Goal: Task Accomplishment & Management: Use online tool/utility

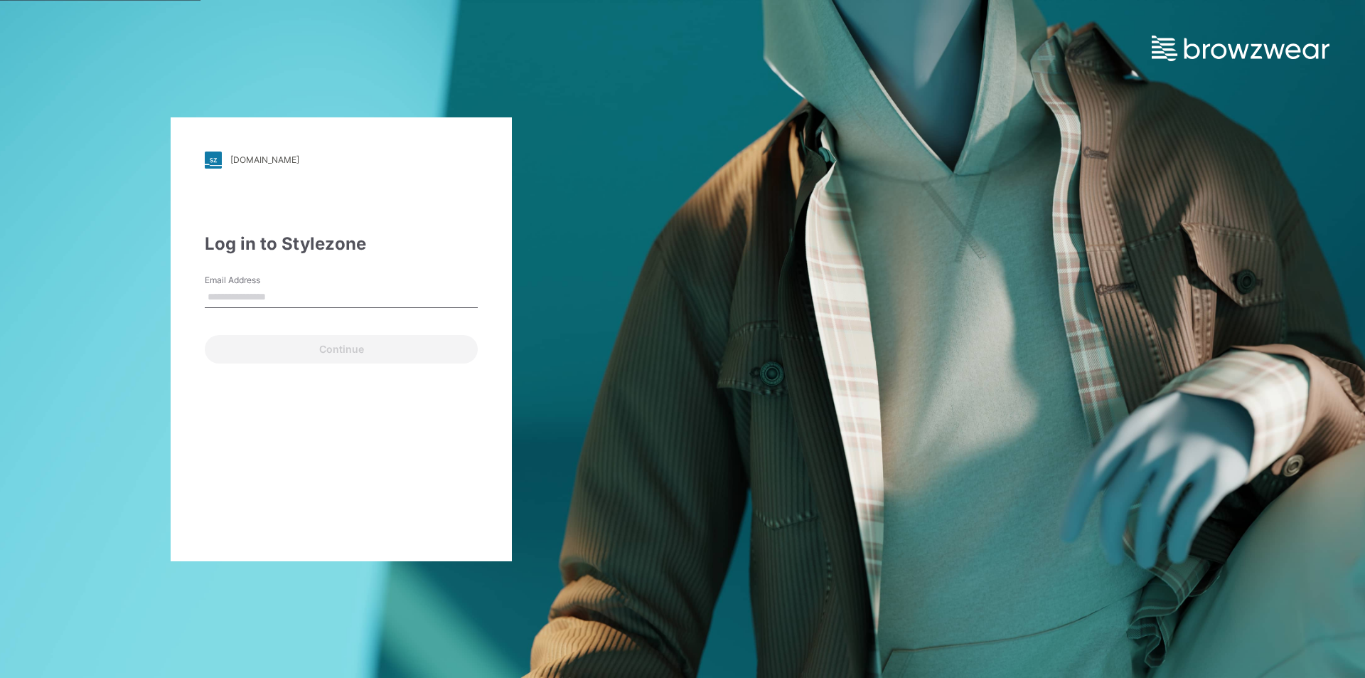
type input "**********"
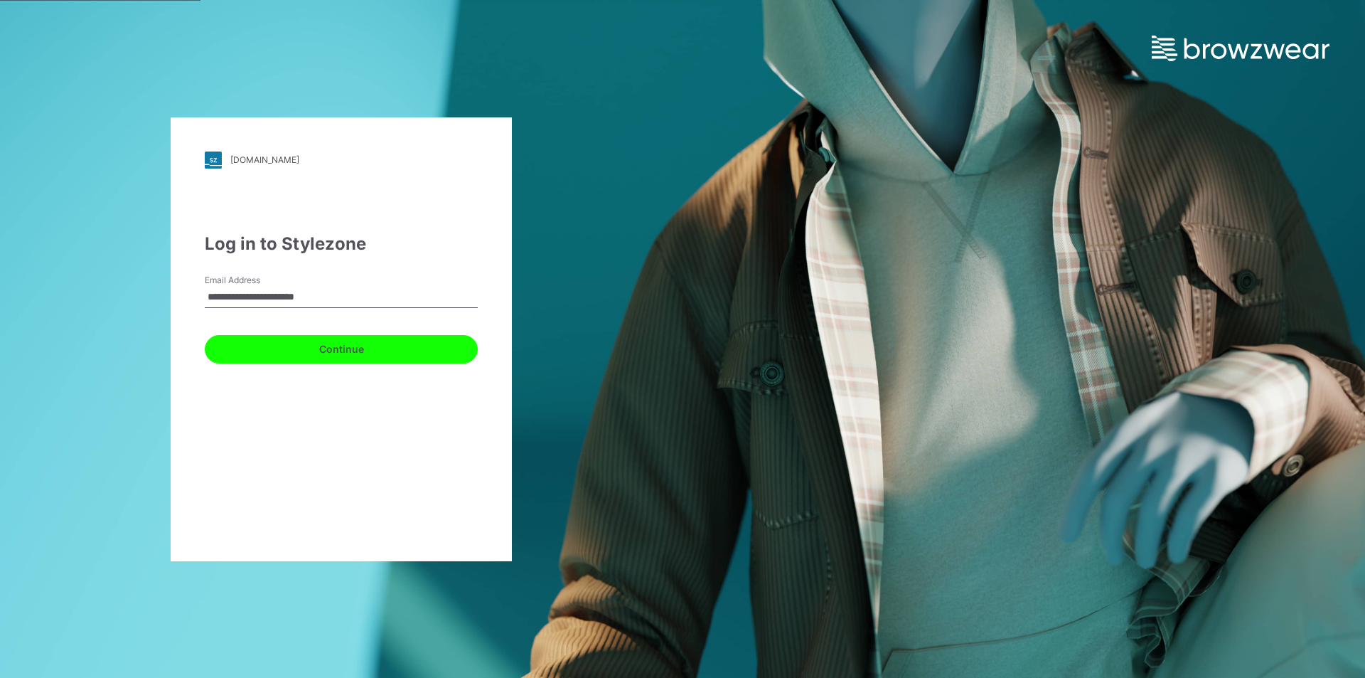
click at [330, 354] on button "Continue" at bounding box center [341, 349] width 273 height 28
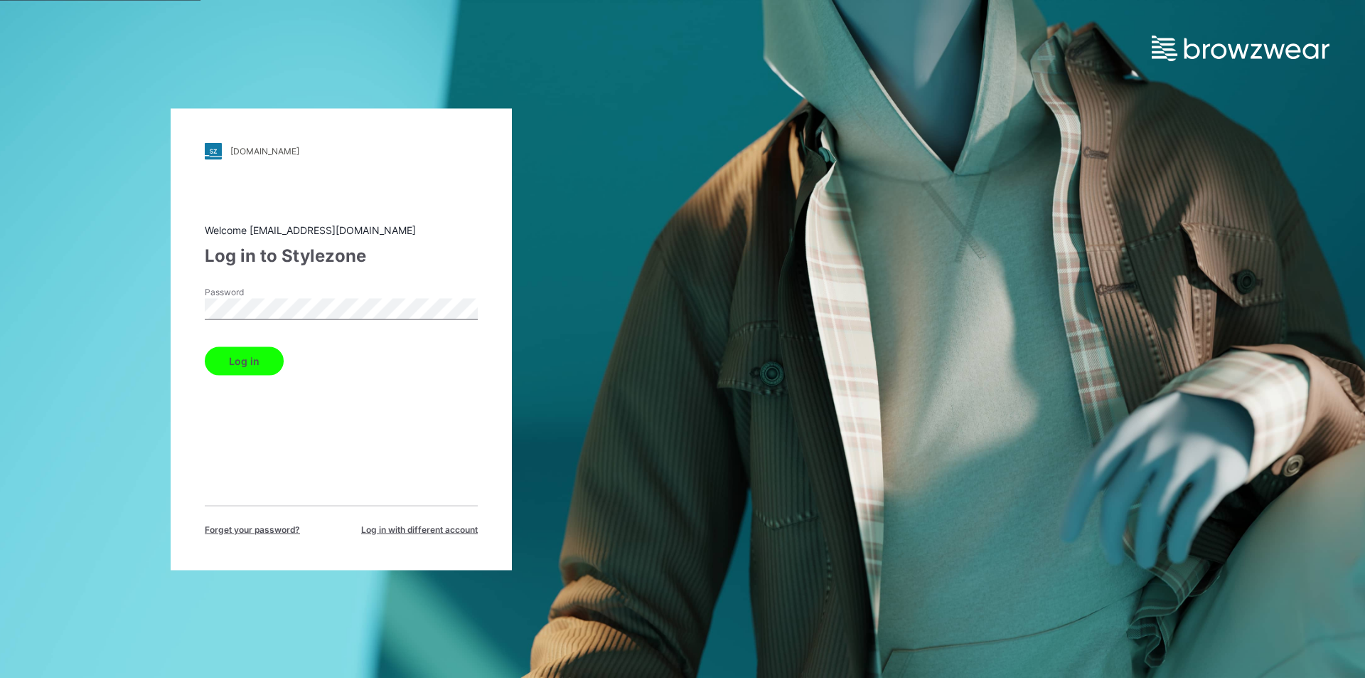
click at [240, 366] on button "Log in" at bounding box center [244, 360] width 79 height 28
